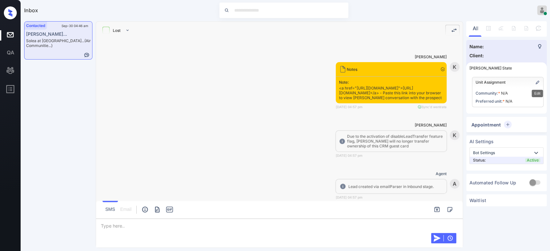
scroll to position [636, 0]
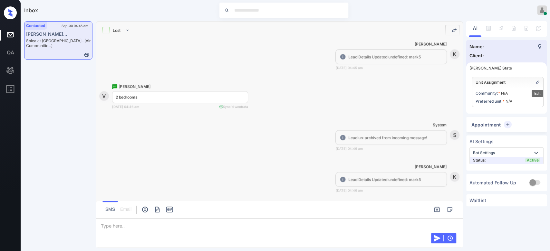
click at [539, 81] on img "Edit" at bounding box center [537, 82] width 5 height 5
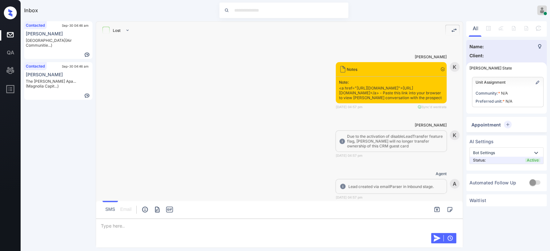
scroll to position [636, 0]
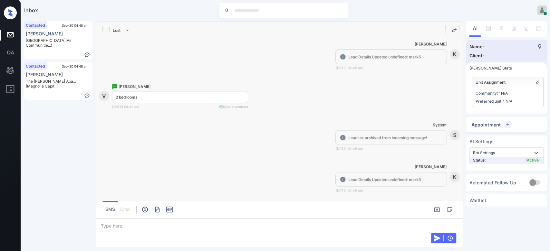
click div "Contacted Sep-30 04:46 am [PERSON_NAME] Mariners Cove (Air Communitie...)"
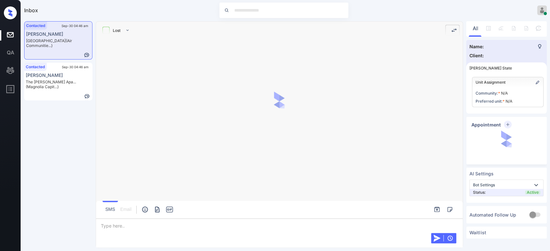
scroll to position [52, 0]
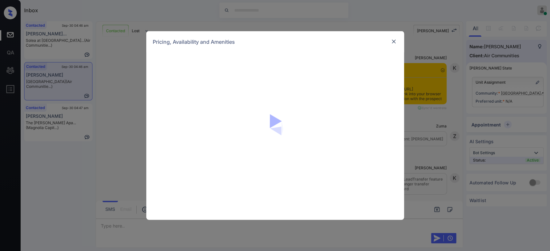
scroll to position [1553, 0]
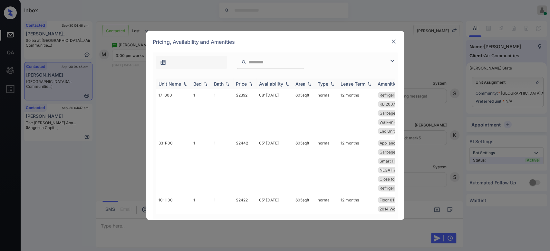
click at [247, 84] on div "Price" at bounding box center [245, 83] width 18 height 5
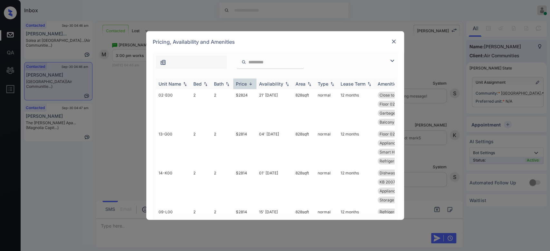
click at [247, 84] on div "Price" at bounding box center [245, 83] width 18 height 5
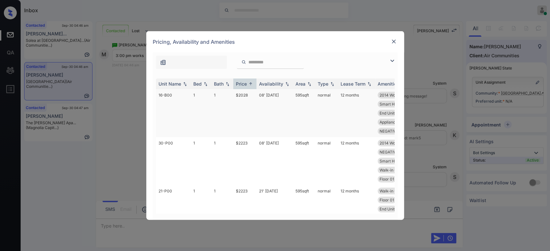
click at [242, 99] on td "$2028" at bounding box center [244, 113] width 23 height 48
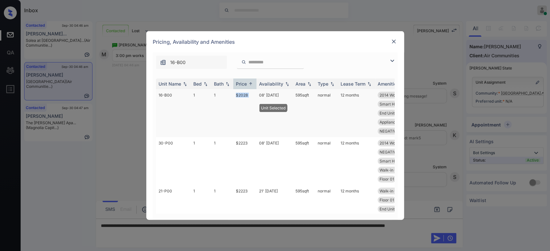
click at [242, 99] on td "$2028" at bounding box center [244, 113] width 23 height 48
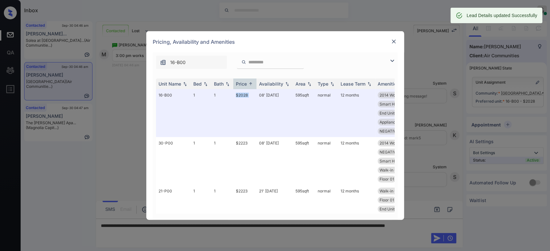
click at [394, 42] on img at bounding box center [393, 41] width 6 height 6
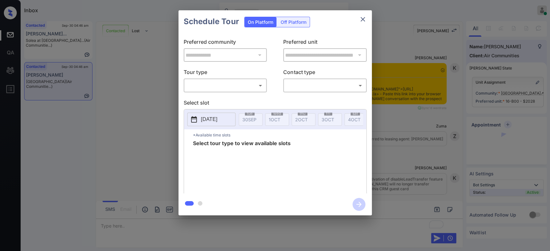
scroll to position [1595, 0]
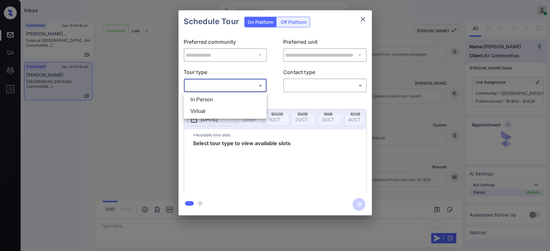
drag, startPoint x: 213, startPoint y: 85, endPoint x: 208, endPoint y: 95, distance: 11.1
click at [208, 95] on body "Inbox Mukesh Online Set yourself offline Set yourself on break Profile Switch t…" at bounding box center [275, 125] width 550 height 251
click at [208, 95] on li "In Person" at bounding box center [225, 100] width 80 height 12
type input "********"
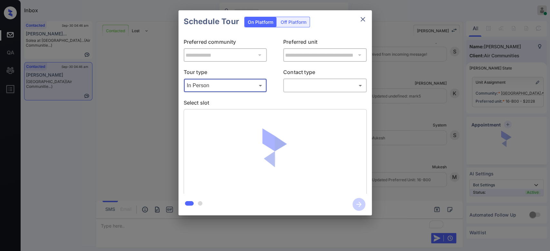
click at [302, 86] on body "Inbox Mukesh Online Set yourself offline Set yourself on break Profile Switch t…" at bounding box center [275, 125] width 550 height 251
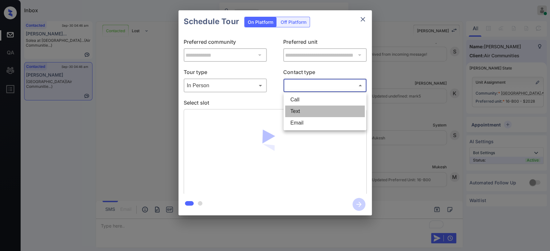
click at [299, 111] on li "Text" at bounding box center [325, 112] width 80 height 12
type input "****"
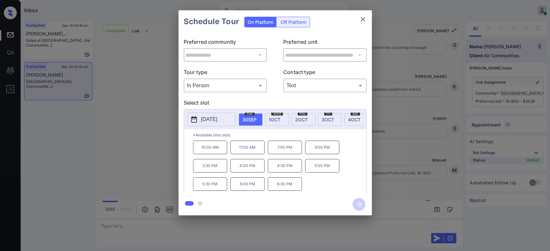
click at [322, 153] on p "3:00 PM" at bounding box center [322, 148] width 34 height 14
click at [358, 203] on icon "button" at bounding box center [358, 204] width 5 height 5
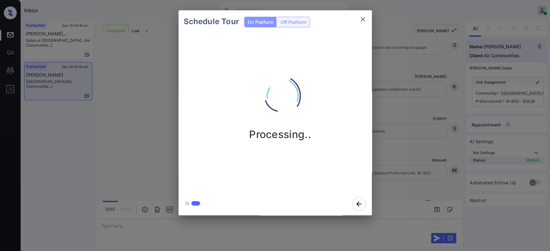
click at [397, 75] on div "Schedule Tour On Platform Off Platform Processing.." at bounding box center [275, 113] width 550 height 226
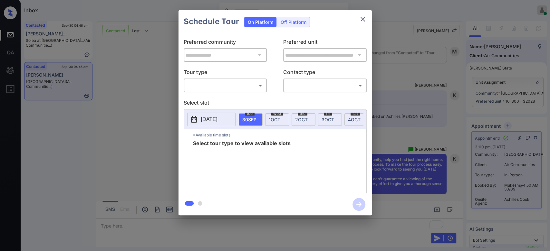
scroll to position [1847, 0]
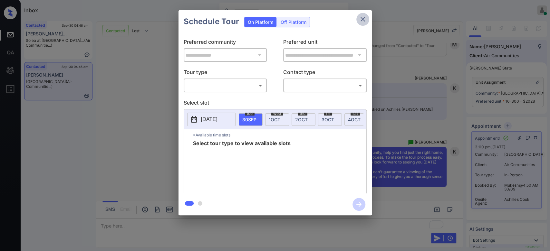
click at [363, 19] on icon "close" at bounding box center [362, 19] width 5 height 5
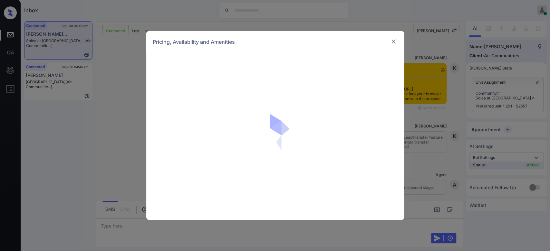
scroll to position [667, 0]
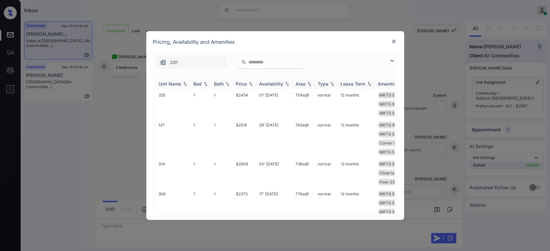
click at [241, 86] on th "Price" at bounding box center [244, 84] width 23 height 11
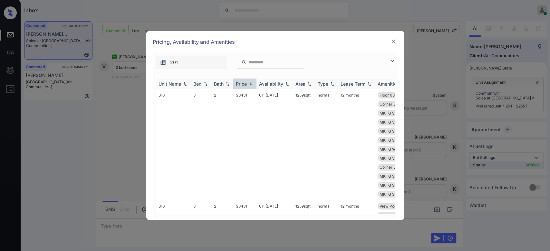
click at [241, 86] on th "Price" at bounding box center [244, 84] width 23 height 11
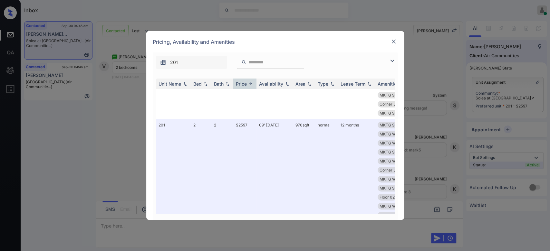
scroll to position [162, 0]
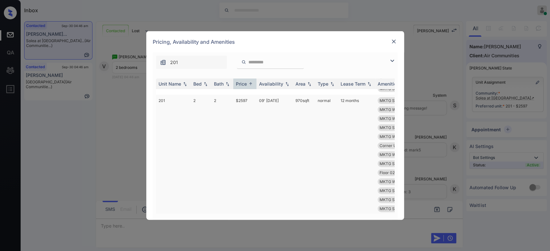
click at [236, 101] on td "$2597" at bounding box center [244, 164] width 23 height 138
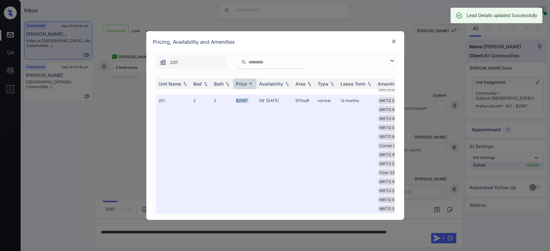
click at [394, 44] on img at bounding box center [393, 41] width 6 height 6
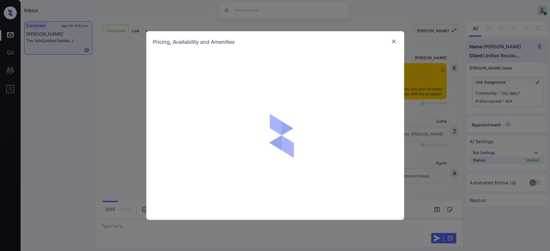
scroll to position [317, 0]
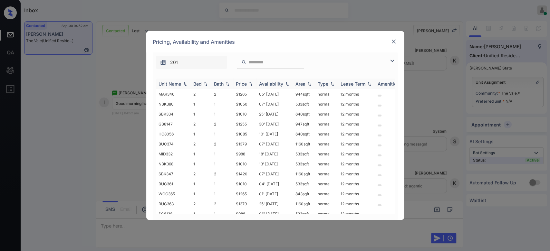
click at [242, 83] on div "Price" at bounding box center [241, 83] width 11 height 5
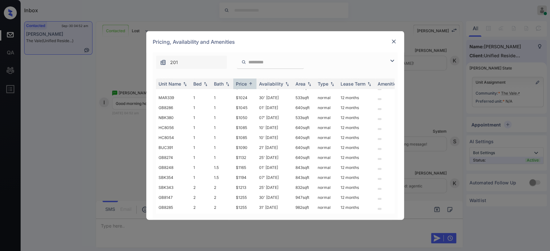
scroll to position [122, 0]
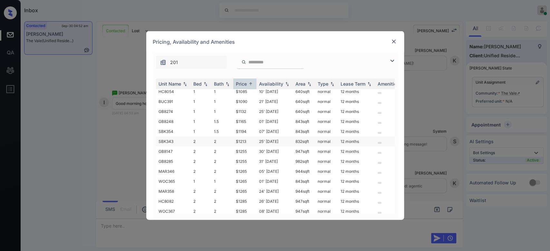
click at [240, 141] on td "$1213" at bounding box center [244, 142] width 23 height 10
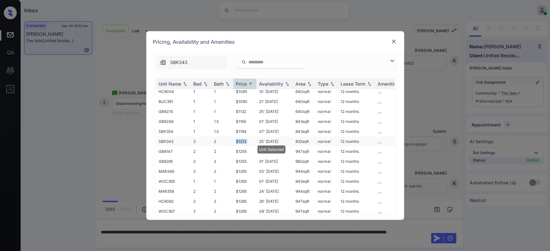
click at [240, 141] on td "$1213" at bounding box center [244, 142] width 23 height 10
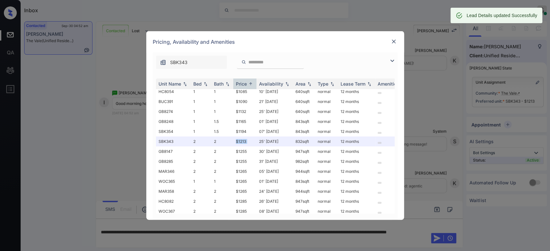
click at [391, 42] on img at bounding box center [393, 41] width 6 height 6
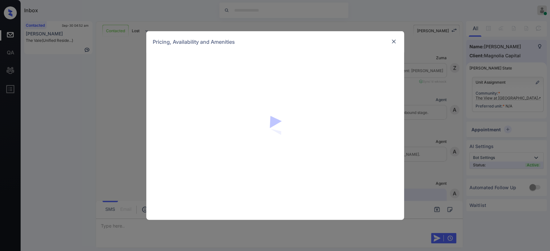
scroll to position [477, 0]
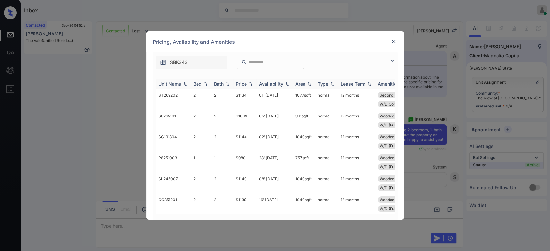
click at [241, 86] on div "Price" at bounding box center [241, 83] width 11 height 5
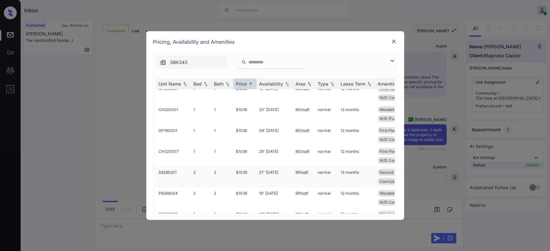
scroll to position [111, 0]
click at [243, 169] on td "$1039" at bounding box center [244, 176] width 23 height 21
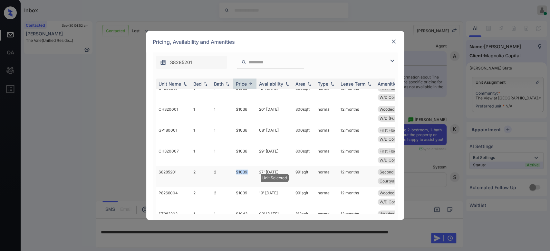
click at [243, 169] on td "$1039" at bounding box center [244, 176] width 23 height 21
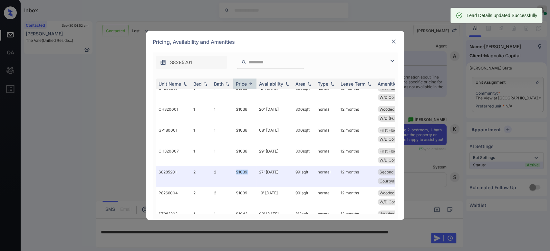
click at [393, 43] on img at bounding box center [393, 41] width 6 height 6
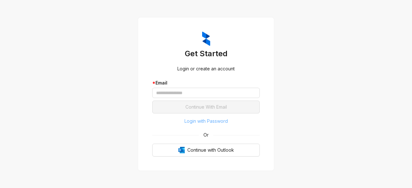
click at [201, 121] on span "Login with Password" at bounding box center [206, 121] width 43 height 7
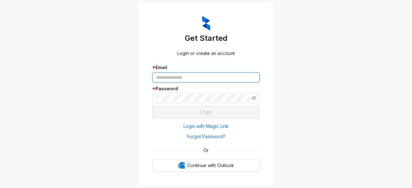
type input "**********"
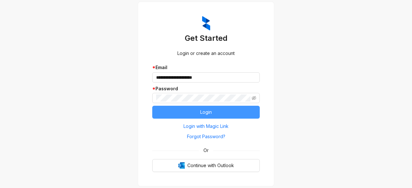
click at [209, 112] on span "Login" at bounding box center [206, 112] width 12 height 7
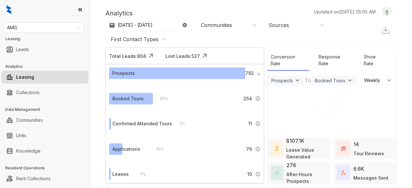
select select "******"
